Goal: Navigation & Orientation: Understand site structure

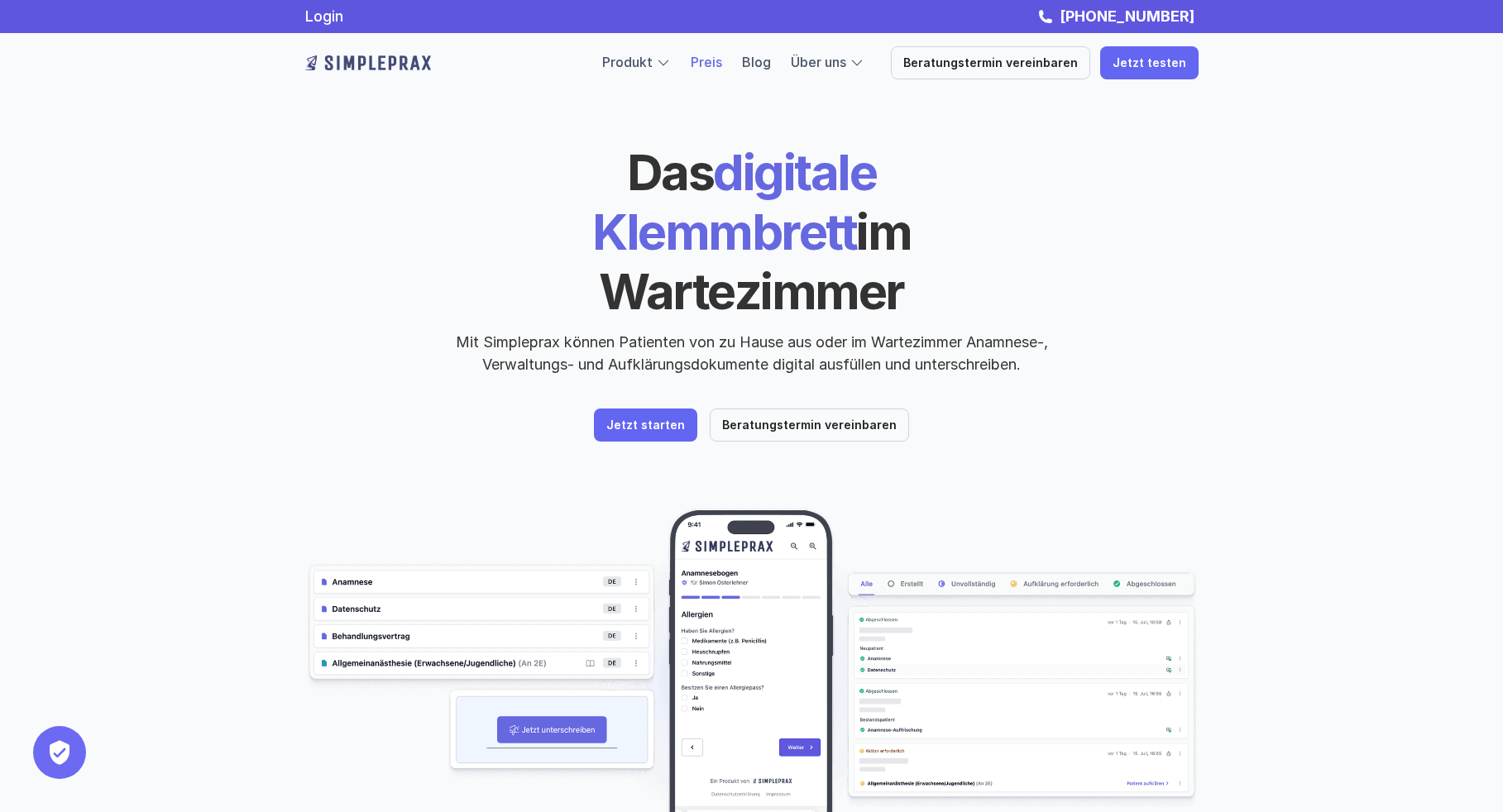
click at [722, 63] on link "Preis" at bounding box center [706, 62] width 31 height 17
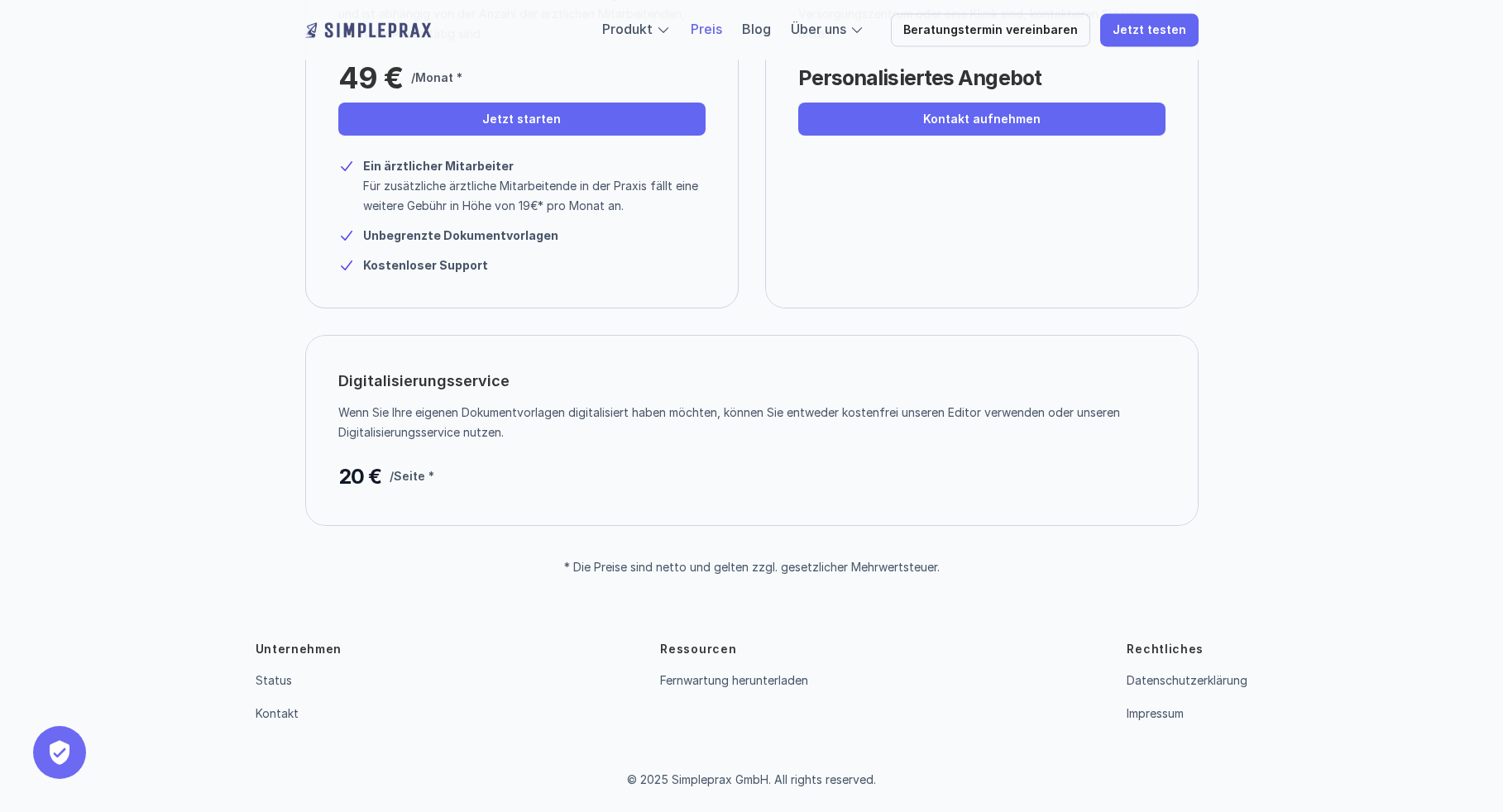
scroll to position [287, 0]
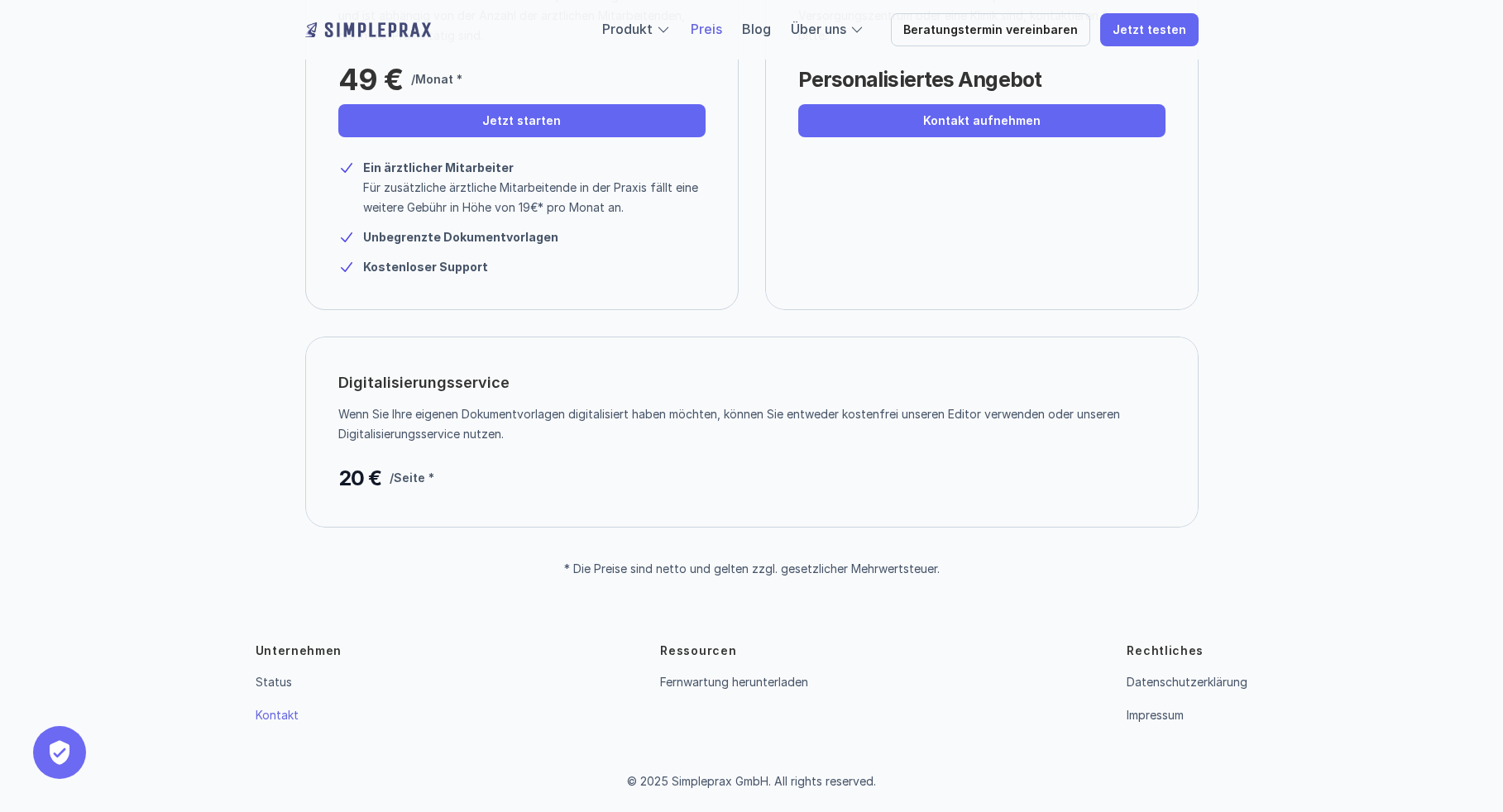
click at [279, 713] on link "Kontakt" at bounding box center [278, 714] width 43 height 14
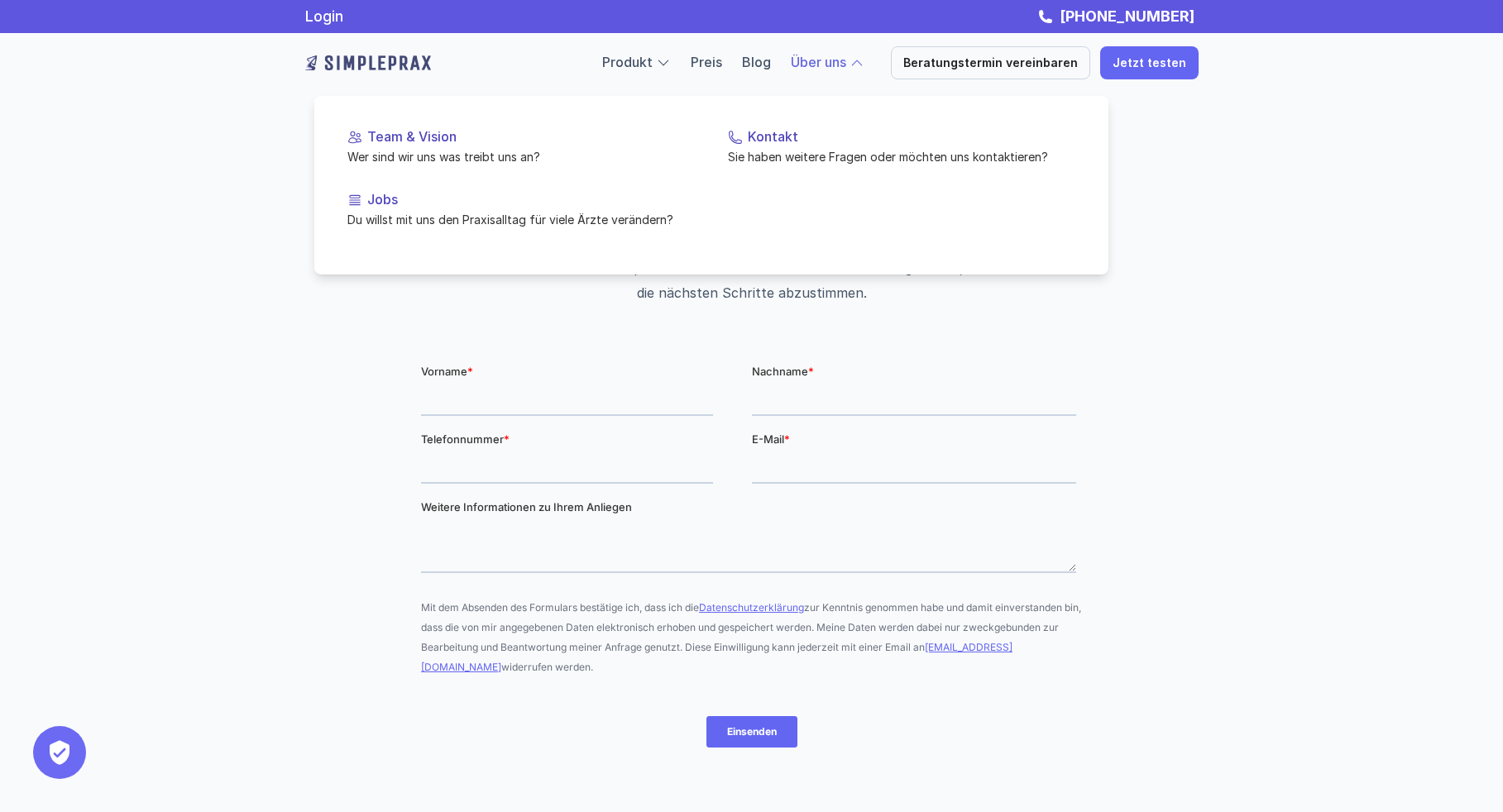
click at [832, 66] on link "Über uns" at bounding box center [818, 62] width 56 height 17
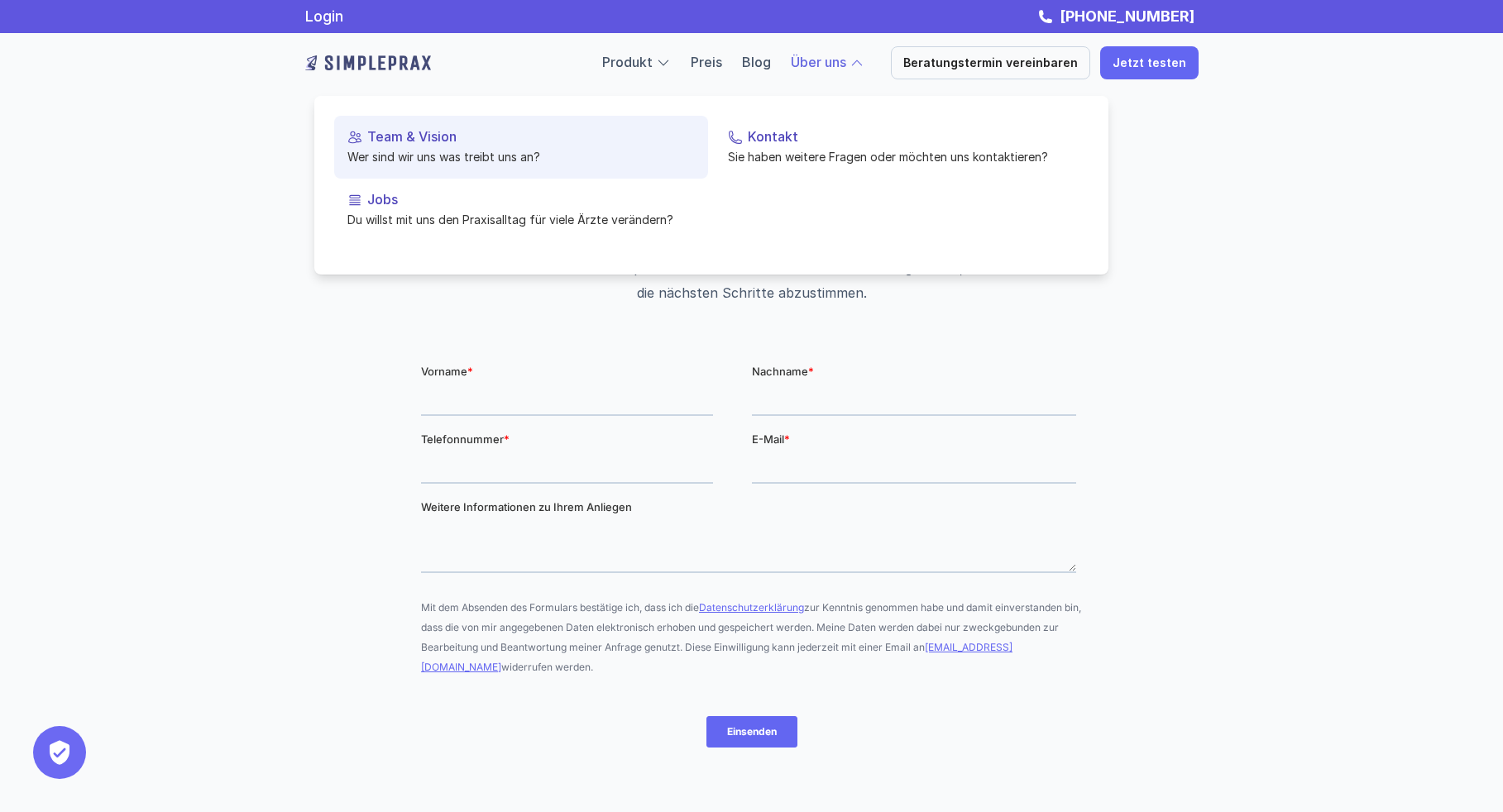
click at [392, 135] on p "Team & Vision" at bounding box center [531, 137] width 328 height 16
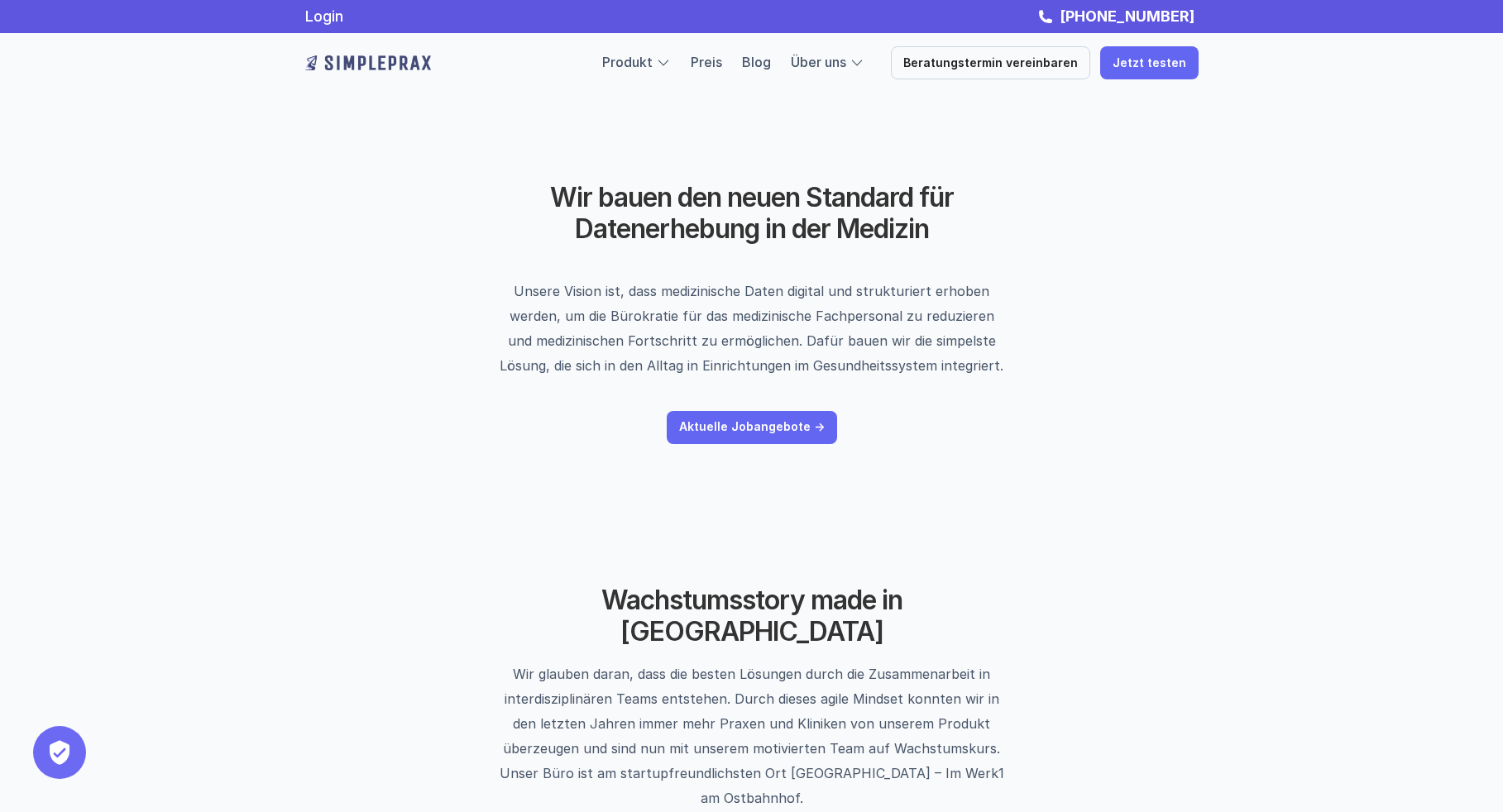
click at [400, 60] on img at bounding box center [367, 63] width 126 height 26
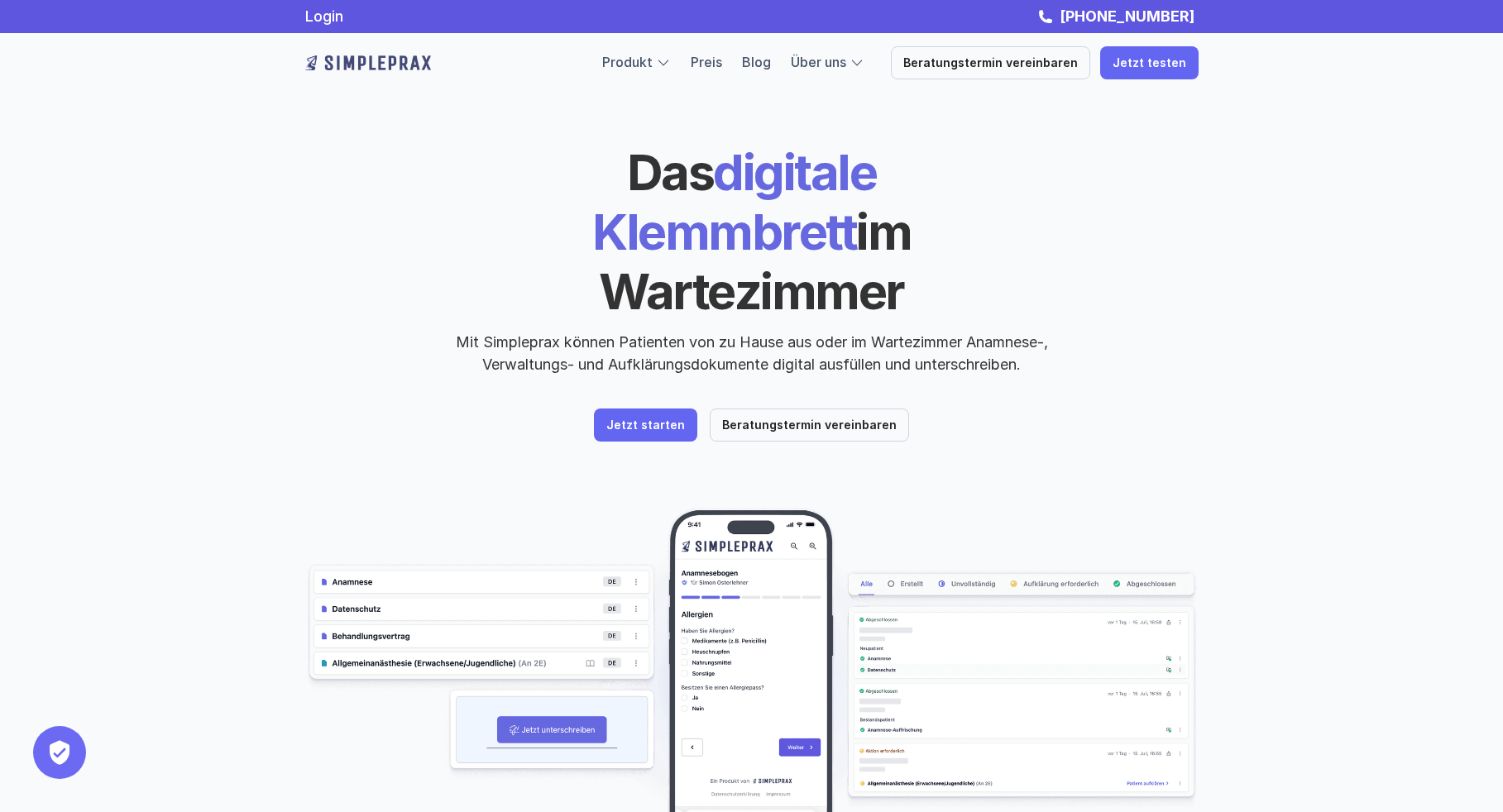
click at [524, 330] on p "Mit Simpleprax können Patienten von zu Hause aus oder im Wartezimmer Anamnese-,…" at bounding box center [752, 352] width 621 height 44
copy p "Simpleprax"
